Goal: Task Accomplishment & Management: Manage account settings

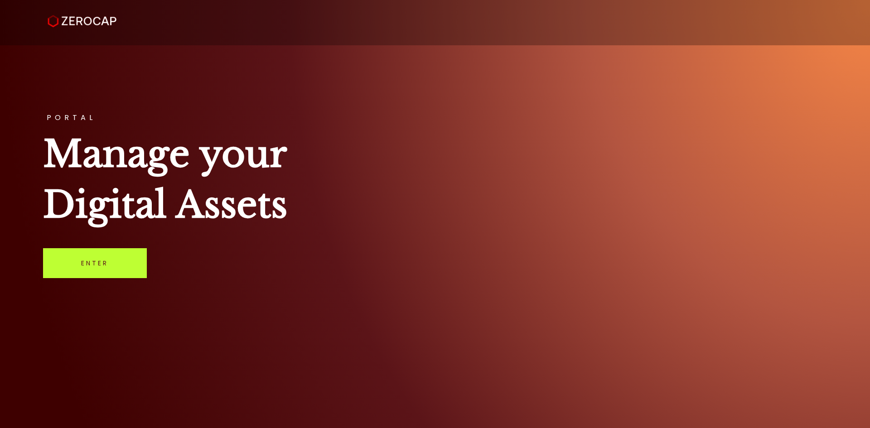
click at [110, 274] on link "Enter" at bounding box center [95, 263] width 104 height 30
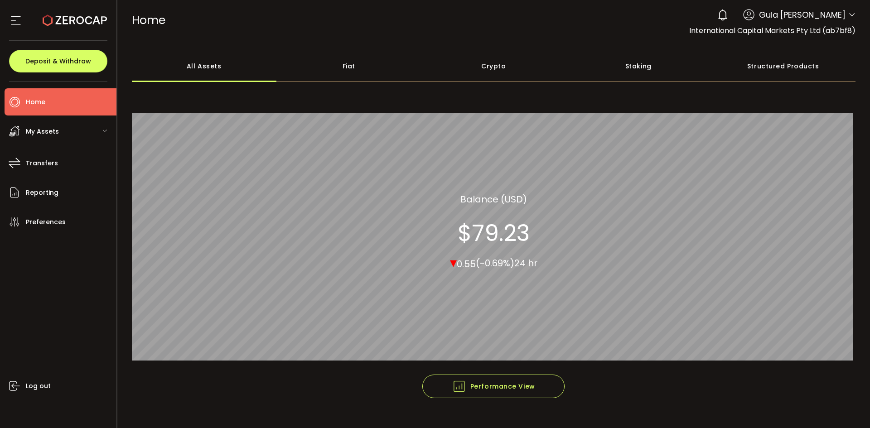
click at [841, 18] on span "Guia [PERSON_NAME]" at bounding box center [802, 15] width 87 height 12
click at [848, 14] on icon at bounding box center [851, 14] width 7 height 7
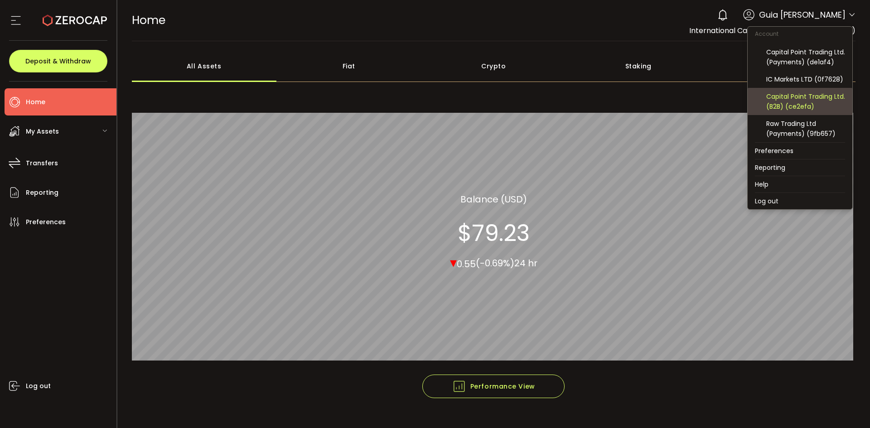
scroll to position [97, 0]
click at [810, 106] on div "Capital Point Trading Ltd. (B2B) (ce2efa)" at bounding box center [805, 102] width 79 height 20
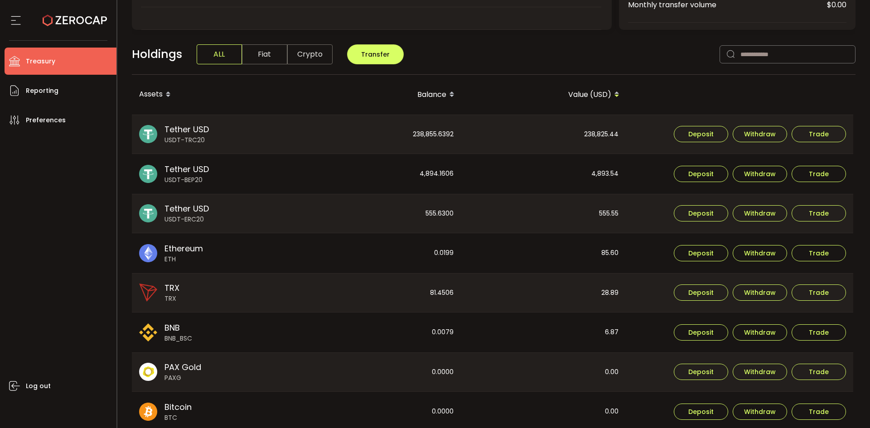
scroll to position [227, 0]
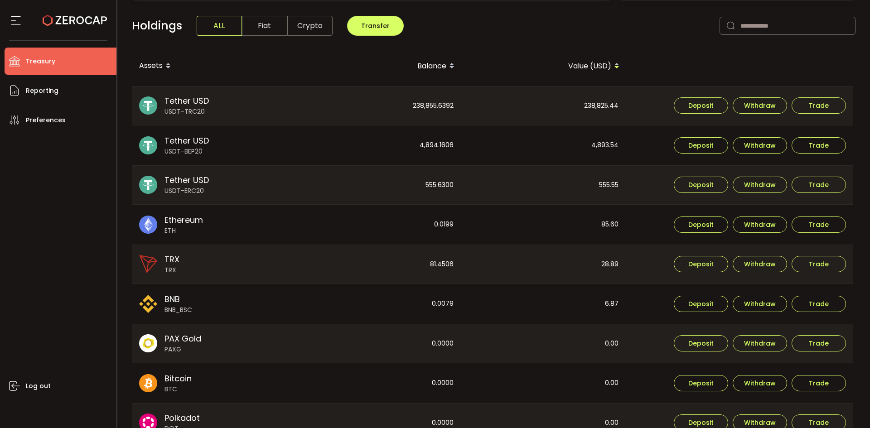
click at [41, 199] on div "Log out" at bounding box center [61, 278] width 112 height 288
click at [618, 99] on div "238,825.44" at bounding box center [544, 106] width 164 height 39
click at [612, 106] on div "238,825.44" at bounding box center [544, 106] width 164 height 39
drag, startPoint x: 612, startPoint y: 106, endPoint x: 598, endPoint y: 118, distance: 19.0
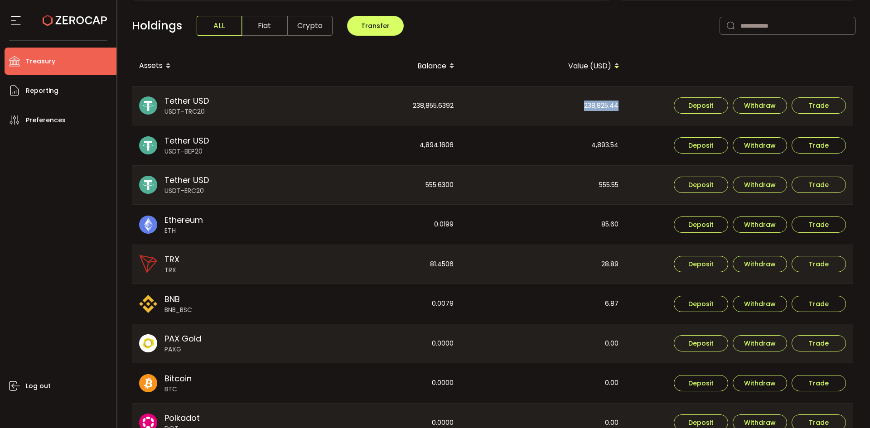
click at [612, 106] on div "238,825.44" at bounding box center [544, 106] width 164 height 39
copy div "238,825.44"
click at [609, 140] on div "4,893.54" at bounding box center [544, 145] width 164 height 40
copy div "4,893.54"
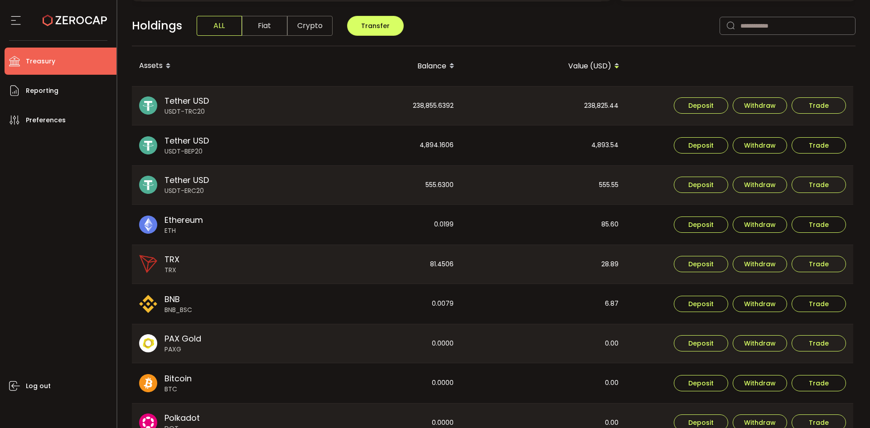
click at [596, 184] on div "555.55" at bounding box center [544, 185] width 164 height 39
click at [596, 183] on div "555.55" at bounding box center [544, 185] width 164 height 39
copy div "555.55"
click at [428, 111] on div "238,855.6392" at bounding box center [379, 106] width 164 height 39
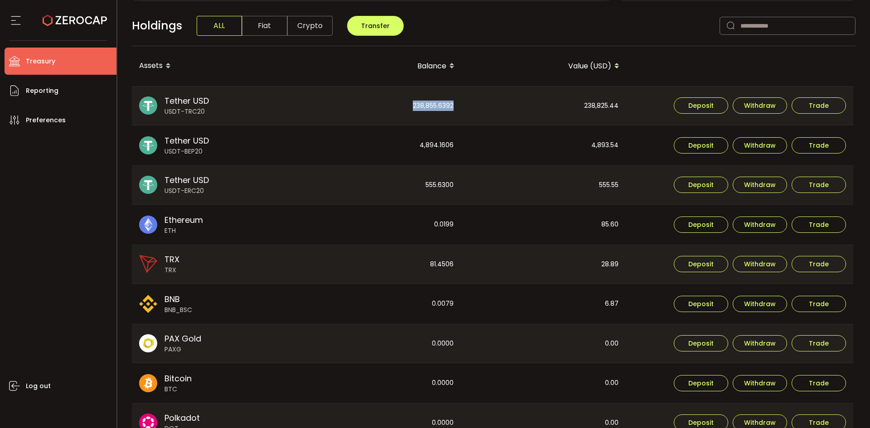
copy div "238,855.6392"
click at [441, 145] on div "4,894.1606" at bounding box center [379, 145] width 164 height 40
copy div "4,894.1606"
click at [439, 186] on div "555.6300" at bounding box center [379, 185] width 164 height 39
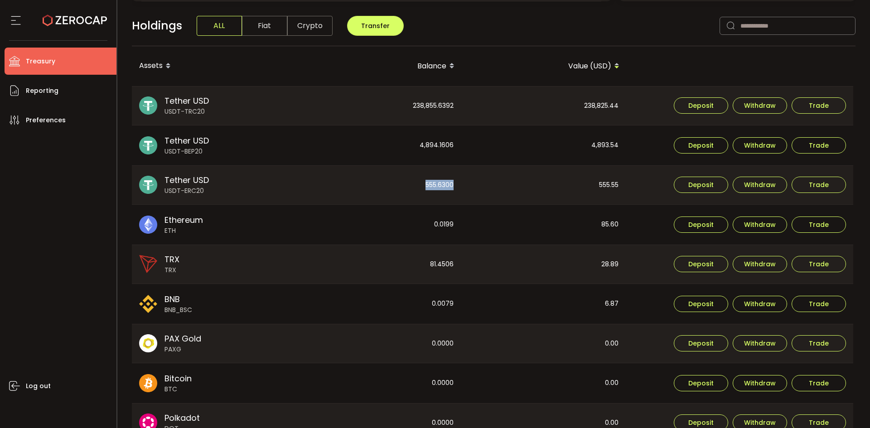
click at [439, 186] on div "555.6300" at bounding box center [379, 185] width 164 height 39
copy div "555.6300"
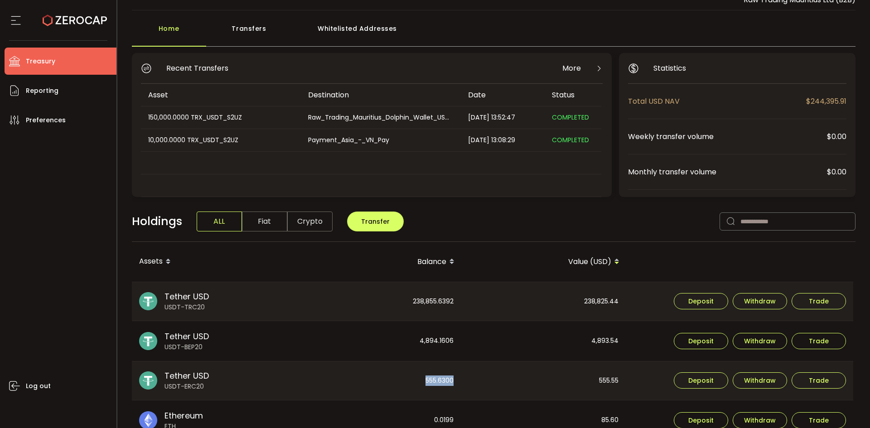
scroll to position [0, 0]
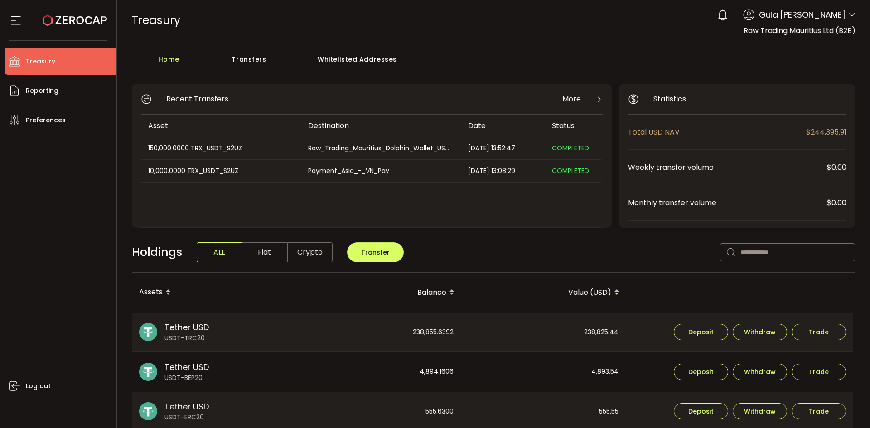
click at [848, 19] on span at bounding box center [851, 15] width 7 height 9
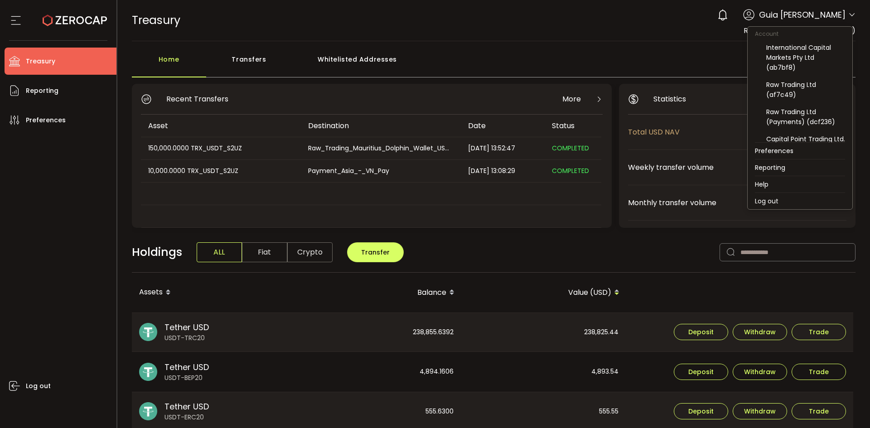
click at [848, 18] on icon at bounding box center [851, 14] width 7 height 7
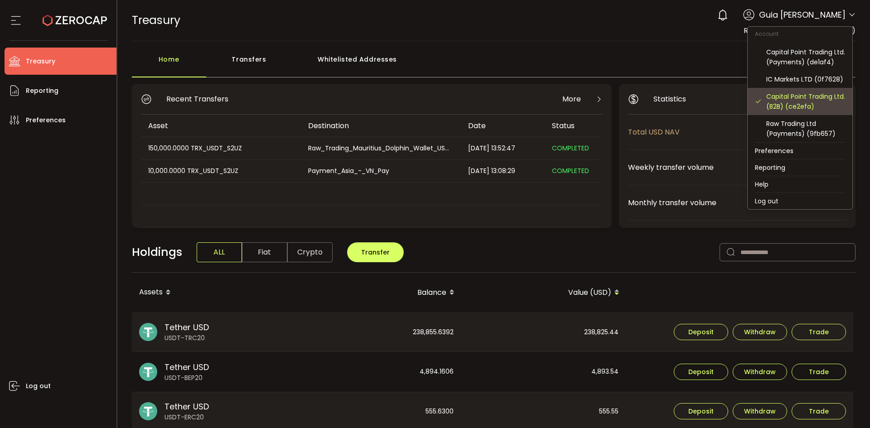
scroll to position [97, 0]
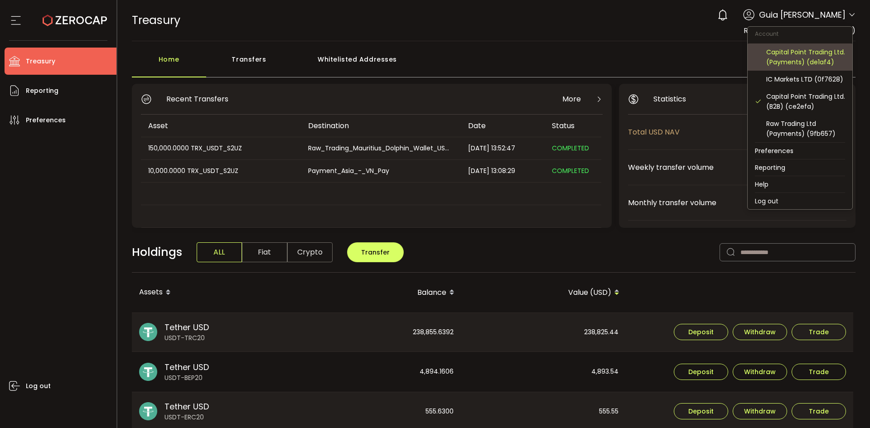
click at [802, 47] on div "Capital Point Trading Ltd. (Payments) (de1af4)" at bounding box center [805, 57] width 79 height 20
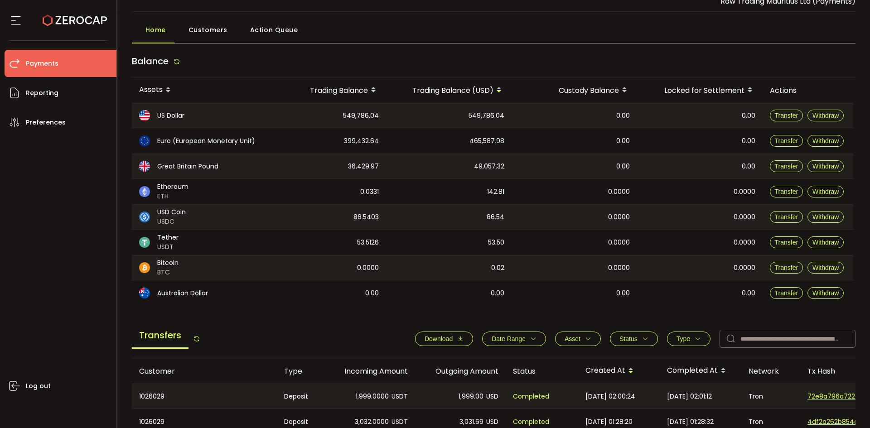
scroll to position [45, 0]
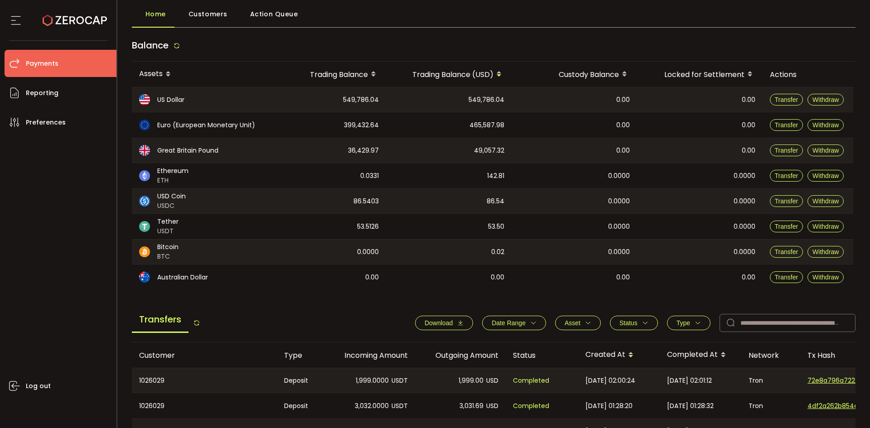
click at [451, 323] on span "Download" at bounding box center [443, 322] width 39 height 7
